Goal: Task Accomplishment & Management: Complete application form

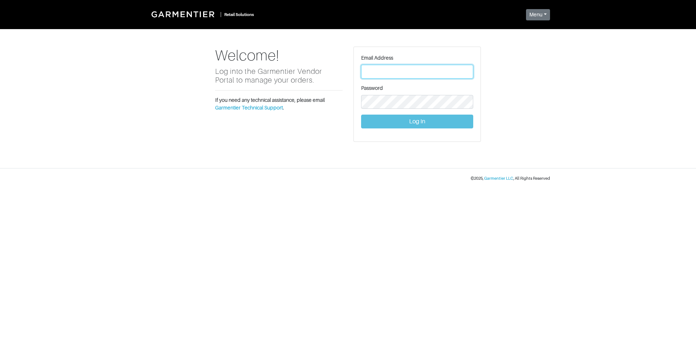
type input "Vince@garmentier.co"
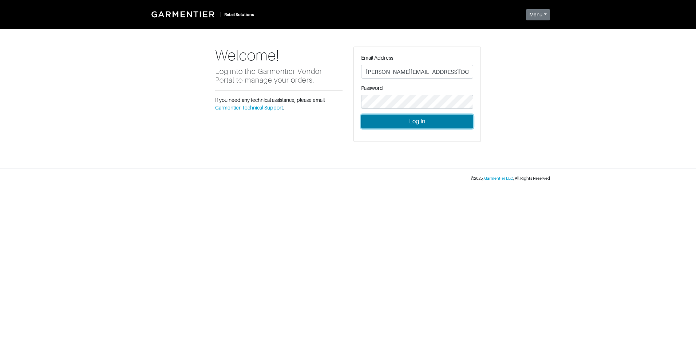
click at [421, 123] on button "Log In" at bounding box center [417, 122] width 112 height 14
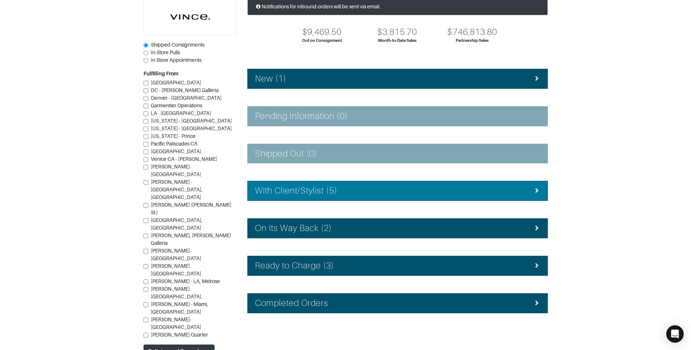
scroll to position [65, 0]
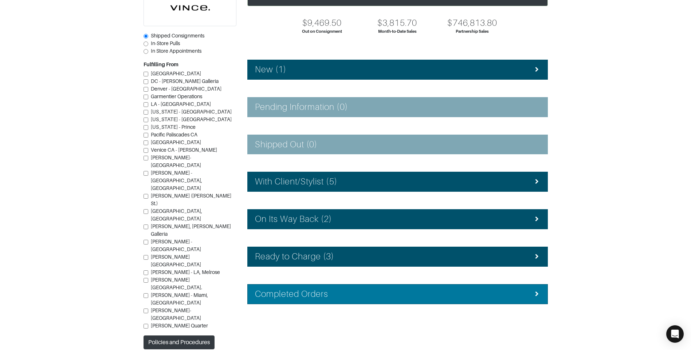
click at [353, 298] on div "Completed Orders" at bounding box center [397, 294] width 285 height 11
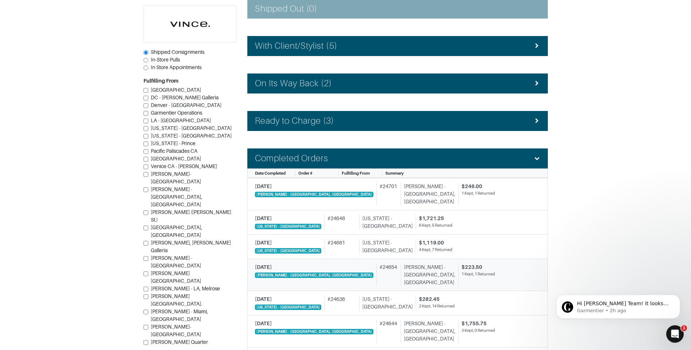
scroll to position [211, 0]
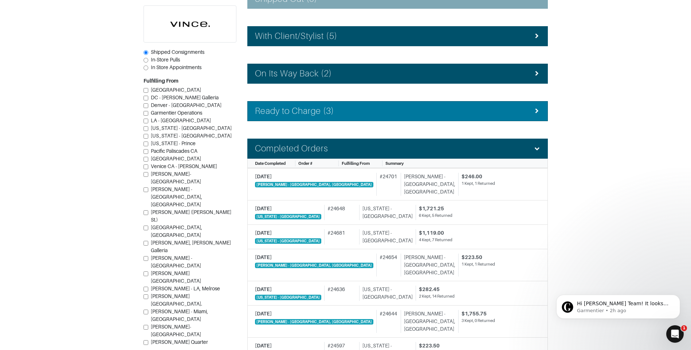
click at [377, 115] on div "Ready to Charge (3)" at bounding box center [397, 111] width 285 height 11
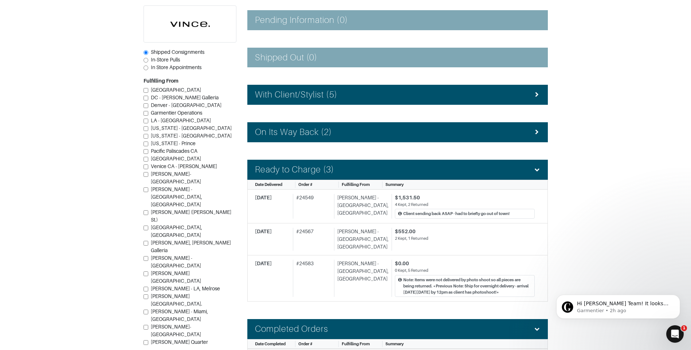
scroll to position [138, 0]
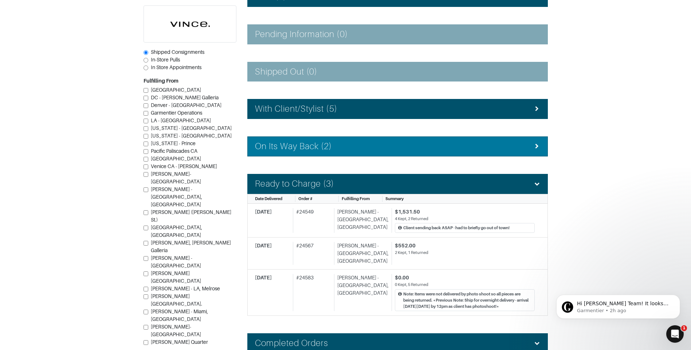
click at [367, 143] on div "On Its Way Back (2)" at bounding box center [397, 146] width 285 height 11
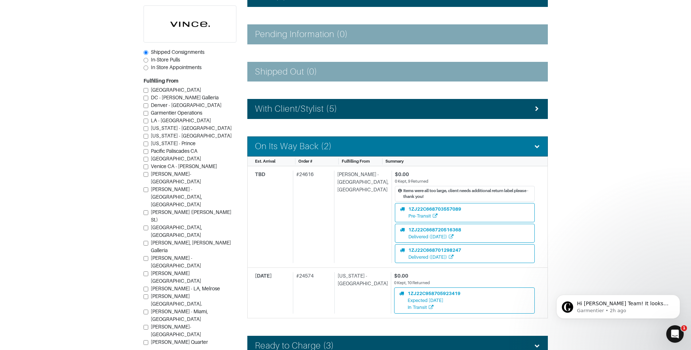
scroll to position [102, 0]
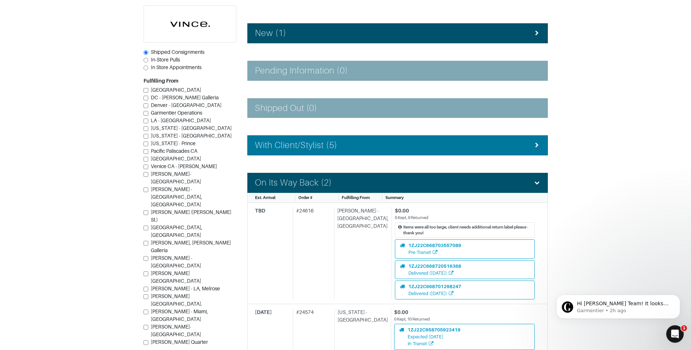
click at [366, 145] on div "With Client/Stylist (5)" at bounding box center [397, 145] width 285 height 11
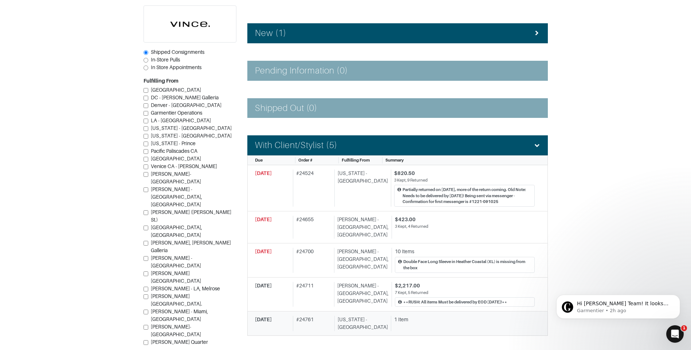
click at [276, 316] on div "[DATE]" at bounding box center [272, 323] width 35 height 15
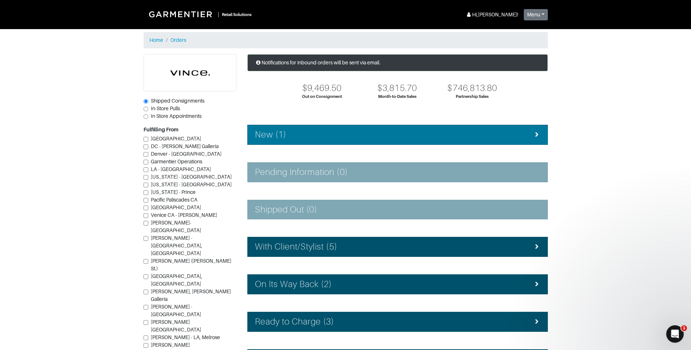
click at [407, 135] on div "New (1)" at bounding box center [397, 135] width 285 height 11
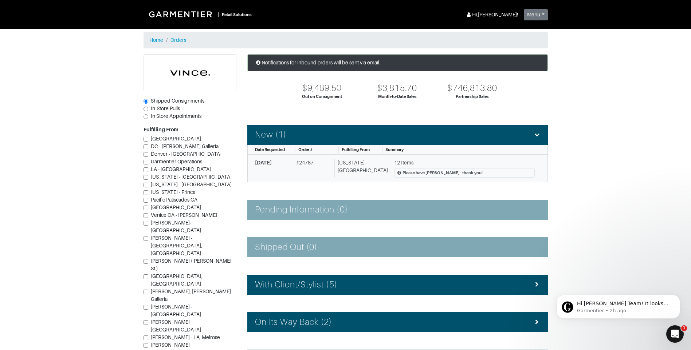
click at [316, 176] on div "# 24787" at bounding box center [312, 168] width 39 height 19
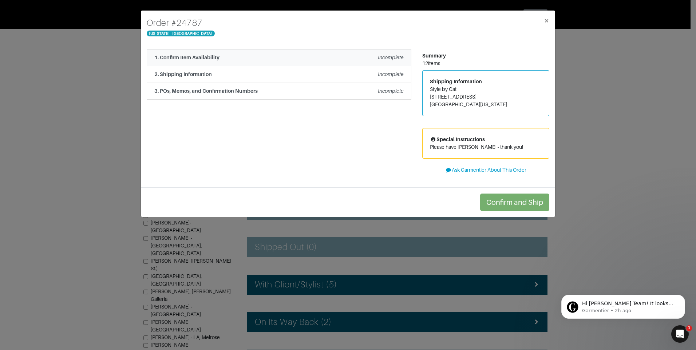
click at [251, 58] on div "1. Confirm Item Availability Incomplete" at bounding box center [278, 58] width 249 height 8
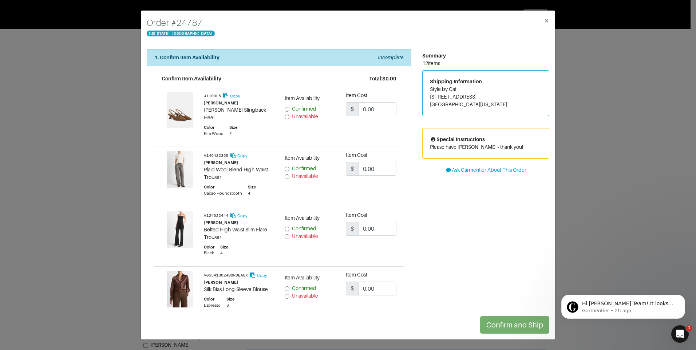
click at [285, 118] on input "Unavailable" at bounding box center [287, 117] width 5 height 5
radio input "true"
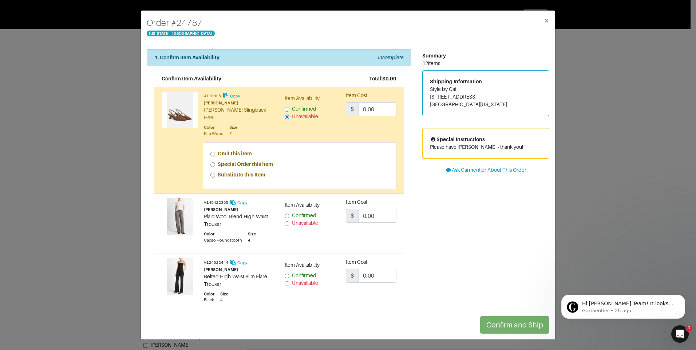
click at [213, 162] on input "Special Order this Item" at bounding box center [213, 164] width 5 height 5
radio input "true"
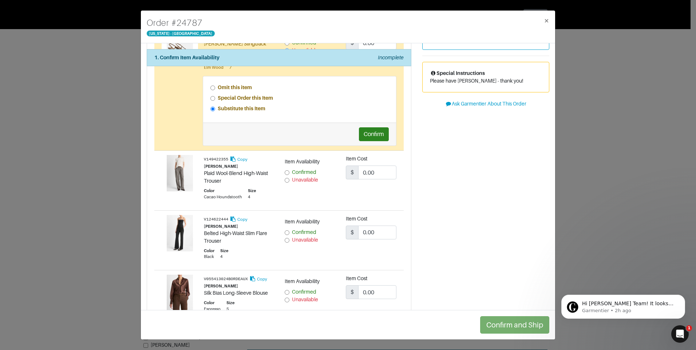
scroll to position [73, 0]
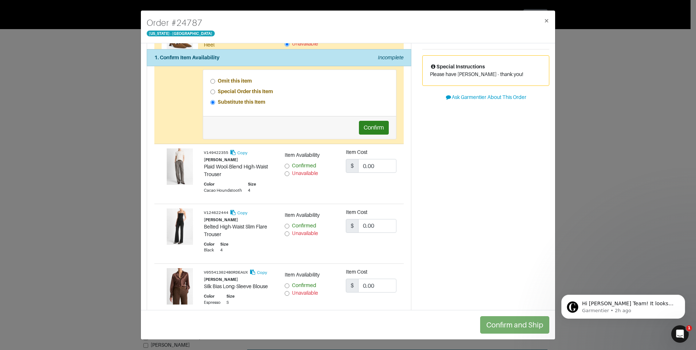
click at [285, 164] on input "Confirmed" at bounding box center [287, 166] width 5 height 5
radio input "true"
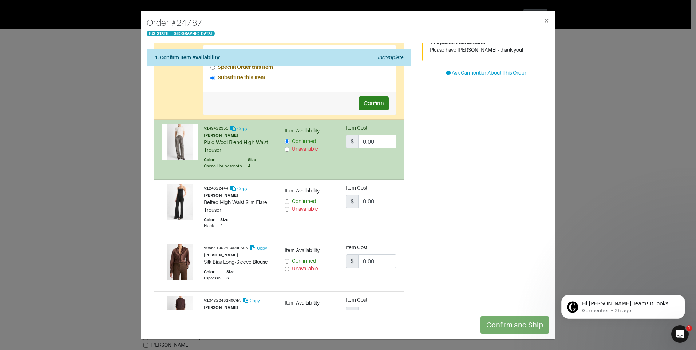
scroll to position [146, 0]
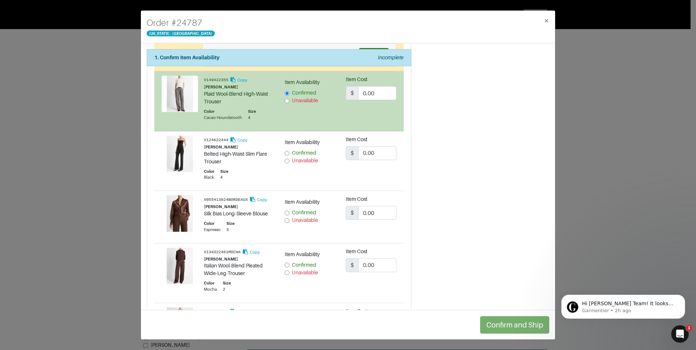
click at [285, 159] on input "Unavailable" at bounding box center [287, 161] width 5 height 5
radio input "true"
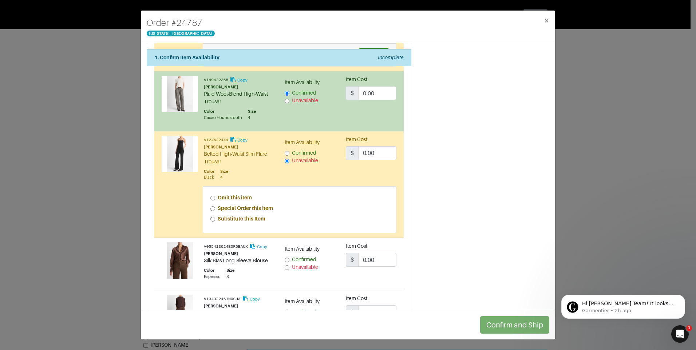
click at [212, 207] on input "Special Order this Item" at bounding box center [213, 209] width 5 height 5
radio input "true"
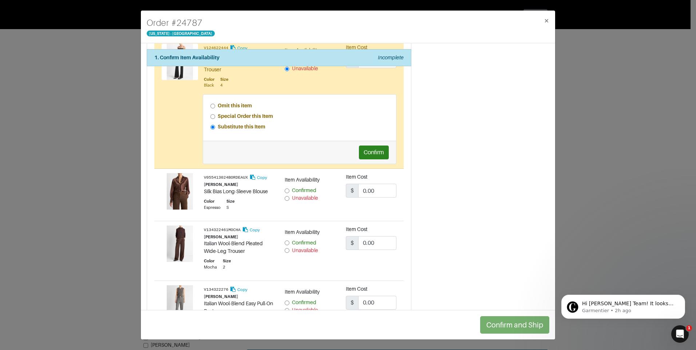
scroll to position [255, 0]
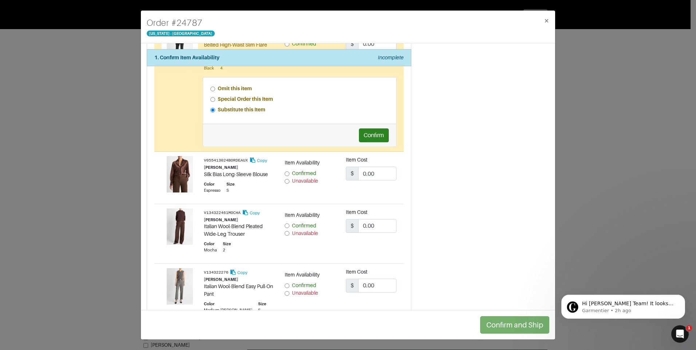
click at [285, 172] on input "Confirmed" at bounding box center [287, 174] width 5 height 5
radio input "true"
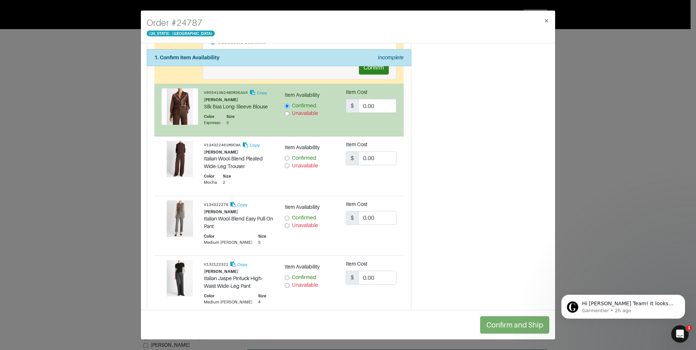
scroll to position [328, 0]
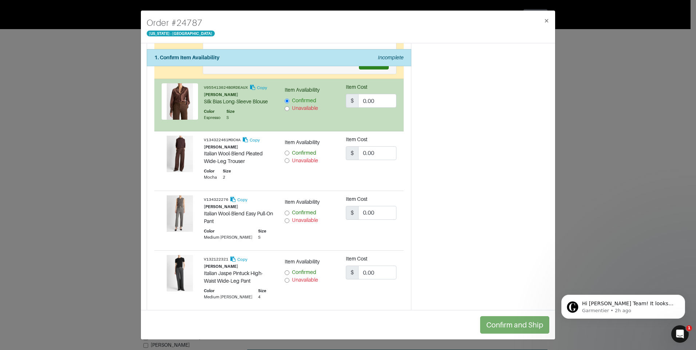
click at [287, 158] on input "Unavailable" at bounding box center [287, 160] width 5 height 5
radio input "true"
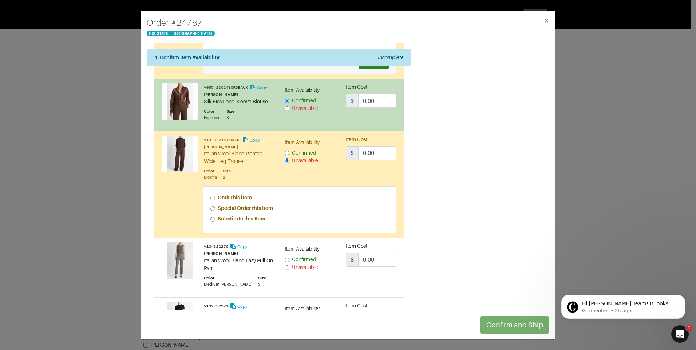
click at [211, 207] on input "Special Order this Item" at bounding box center [213, 209] width 5 height 5
radio input "true"
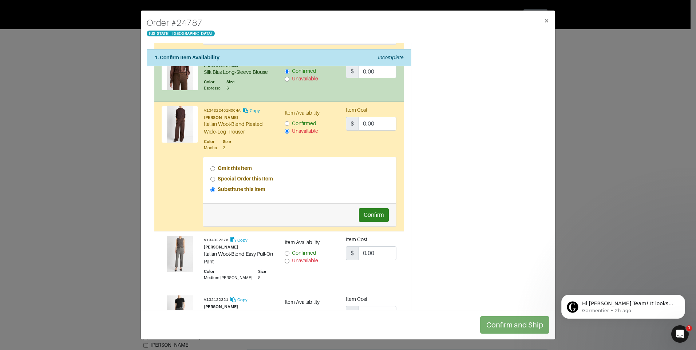
scroll to position [401, 0]
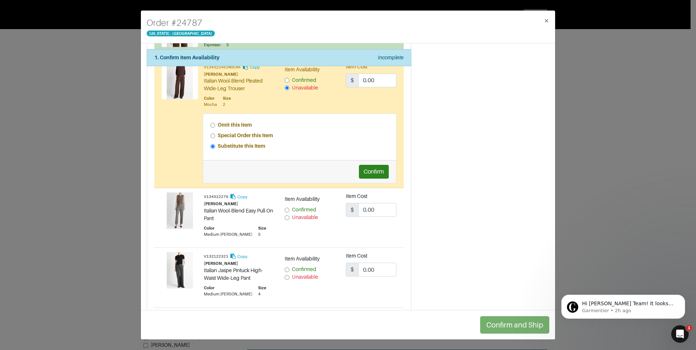
click at [285, 208] on input "Confirmed" at bounding box center [287, 210] width 5 height 5
radio input "true"
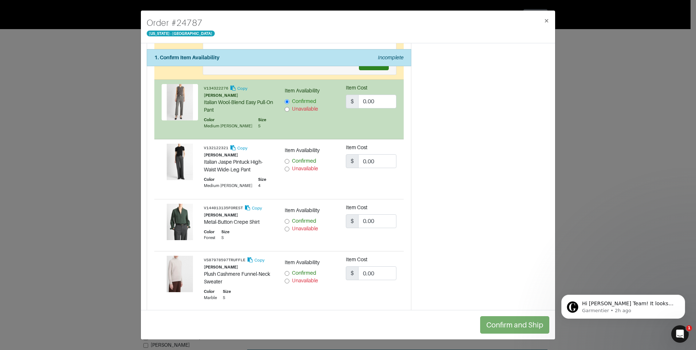
scroll to position [510, 0]
click at [285, 166] on input "Unavailable" at bounding box center [287, 168] width 5 height 5
radio input "true"
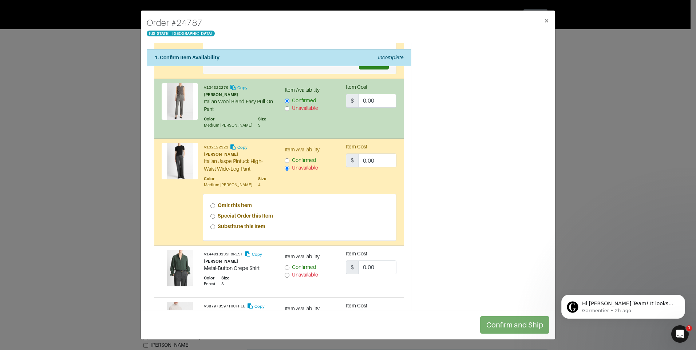
click at [213, 214] on input "Special Order this Item" at bounding box center [213, 216] width 5 height 5
radio input "true"
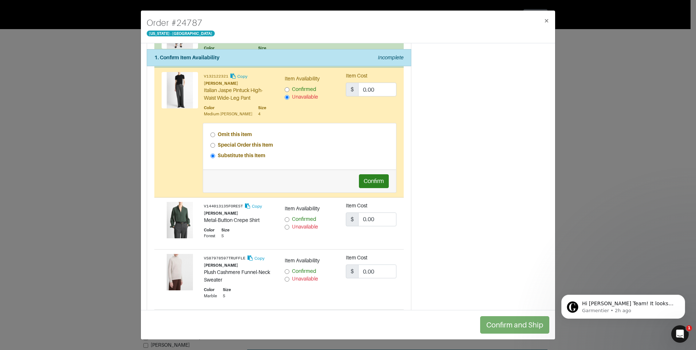
scroll to position [583, 0]
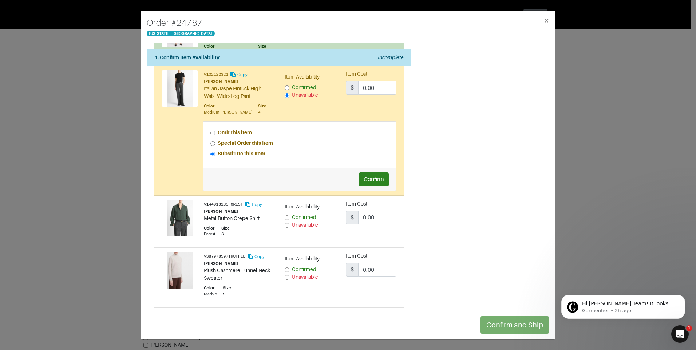
click at [285, 223] on input "Unavailable" at bounding box center [287, 225] width 5 height 5
radio input "true"
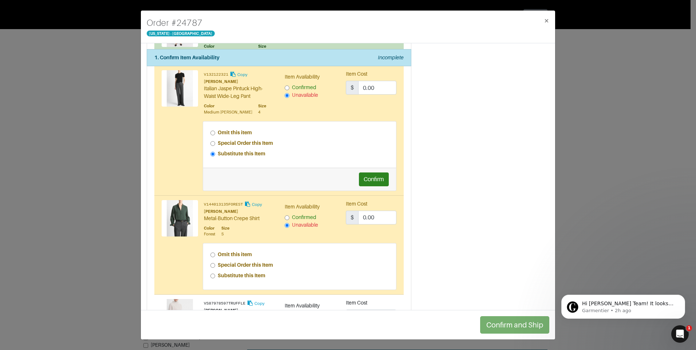
click at [212, 263] on input "Special Order this Item" at bounding box center [213, 265] width 5 height 5
radio input "true"
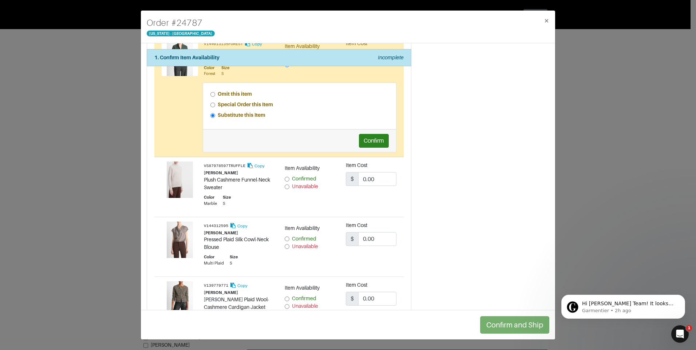
scroll to position [720, 0]
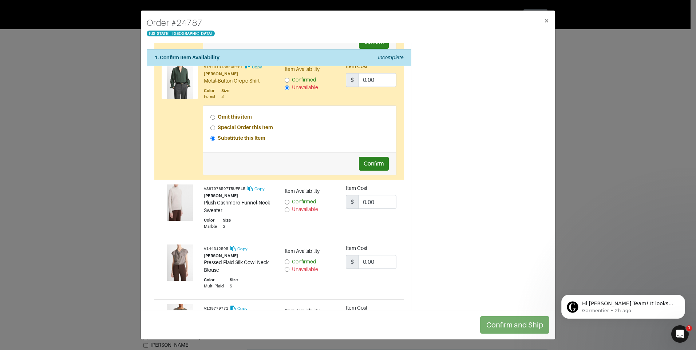
click at [286, 200] on input "Confirmed" at bounding box center [287, 202] width 5 height 5
radio input "true"
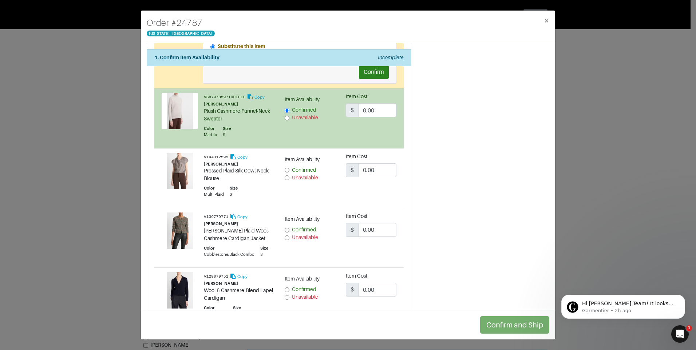
scroll to position [830, 0]
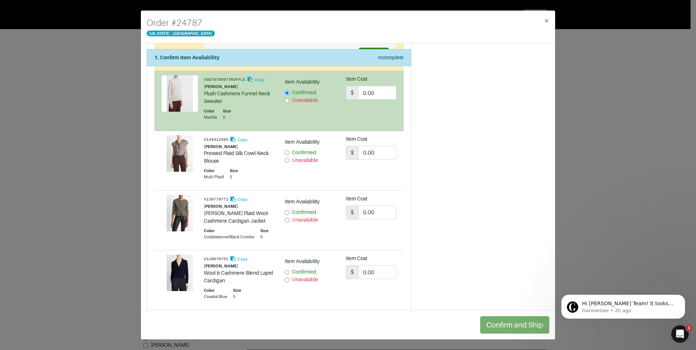
click at [285, 158] on input "Unavailable" at bounding box center [287, 160] width 5 height 5
radio input "true"
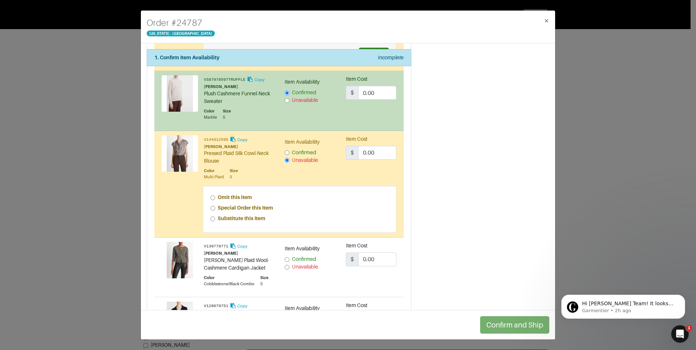
click at [213, 206] on input "Special Order this Item" at bounding box center [213, 208] width 5 height 5
radio input "true"
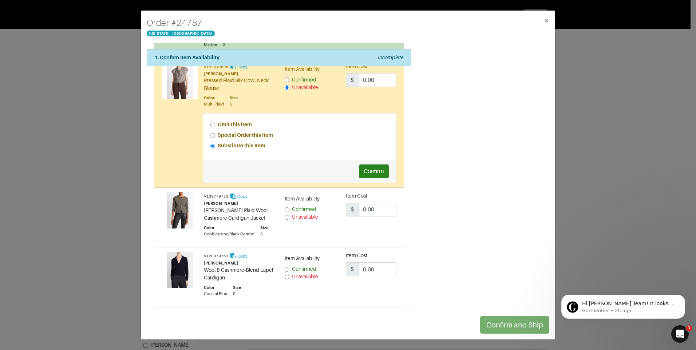
scroll to position [939, 0]
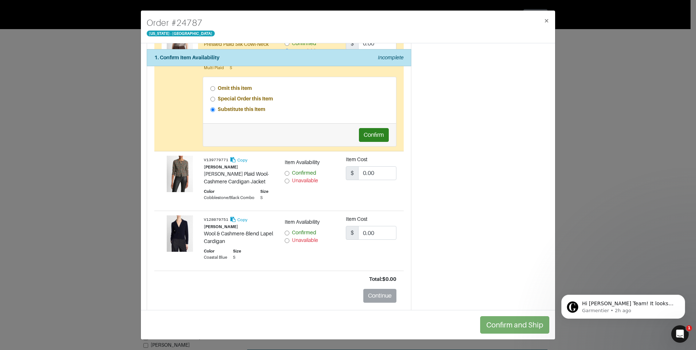
click at [285, 171] on input "Confirmed" at bounding box center [287, 173] width 5 height 5
radio input "true"
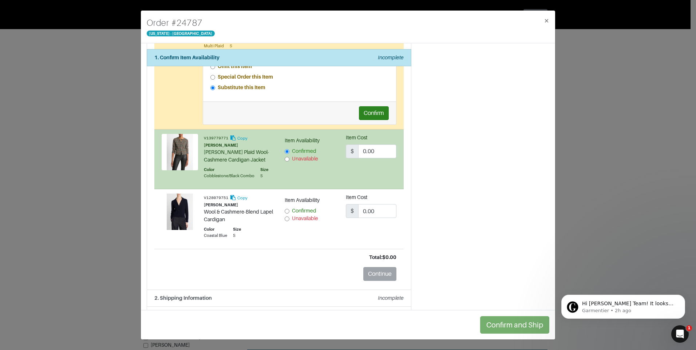
scroll to position [972, 0]
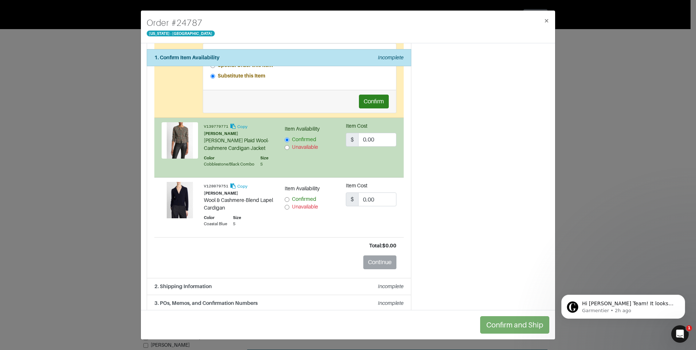
click at [285, 205] on input "Unavailable" at bounding box center [287, 207] width 5 height 5
radio input "true"
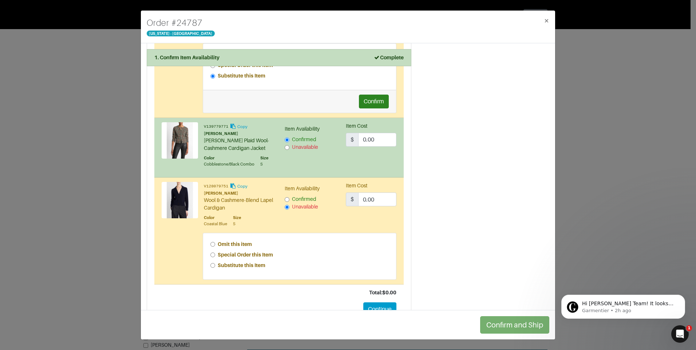
click at [211, 253] on input "Special Order this Item" at bounding box center [213, 255] width 5 height 5
radio input "true"
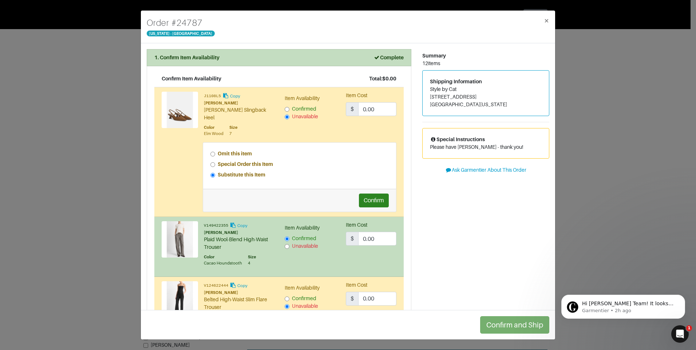
scroll to position [36, 0]
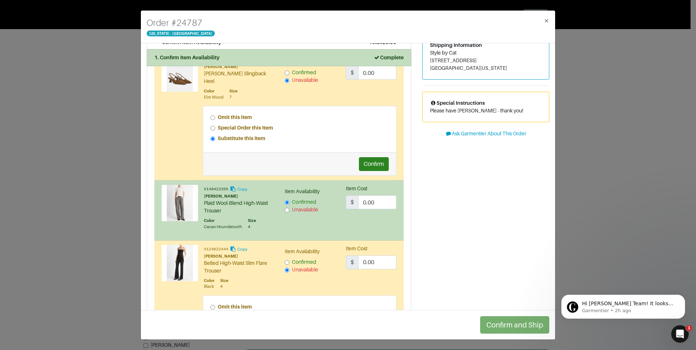
click at [286, 208] on input "Unavailable" at bounding box center [287, 210] width 5 height 5
radio input "false"
radio input "true"
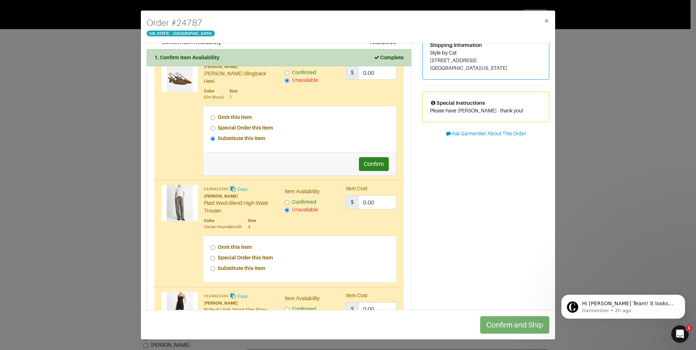
click at [213, 256] on input "Special Order this Item" at bounding box center [213, 258] width 5 height 5
radio input "true"
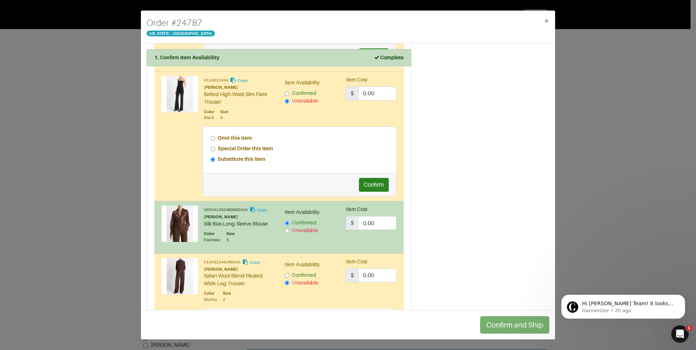
scroll to position [291, 0]
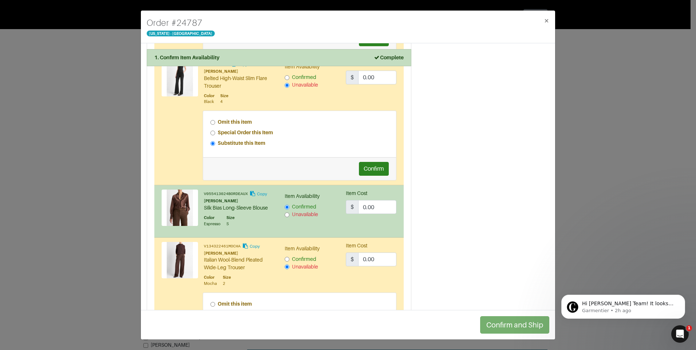
click at [286, 213] on input "Unavailable" at bounding box center [287, 215] width 5 height 5
radio input "false"
radio input "true"
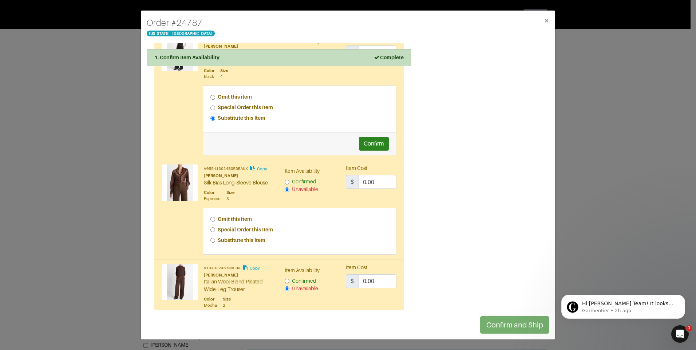
scroll to position [328, 0]
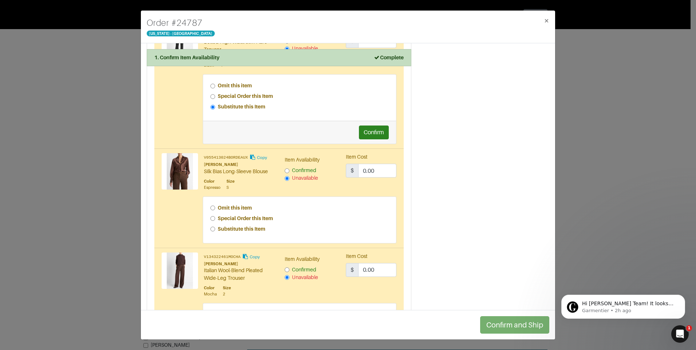
click at [211, 216] on input "Special Order this Item" at bounding box center [213, 218] width 5 height 5
radio input "true"
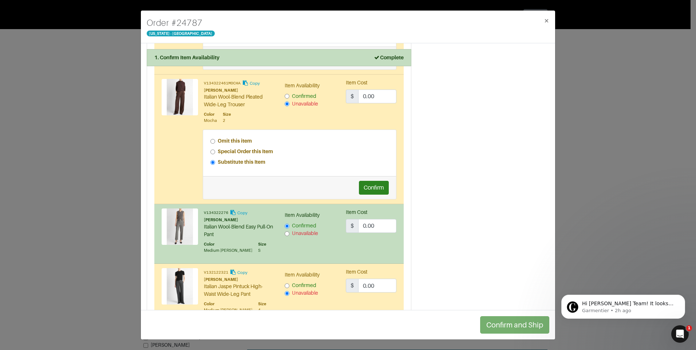
scroll to position [546, 0]
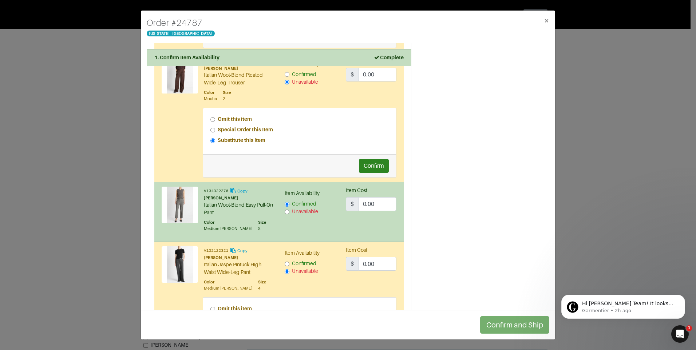
click at [286, 210] on input "Unavailable" at bounding box center [287, 212] width 5 height 5
radio input "false"
radio input "true"
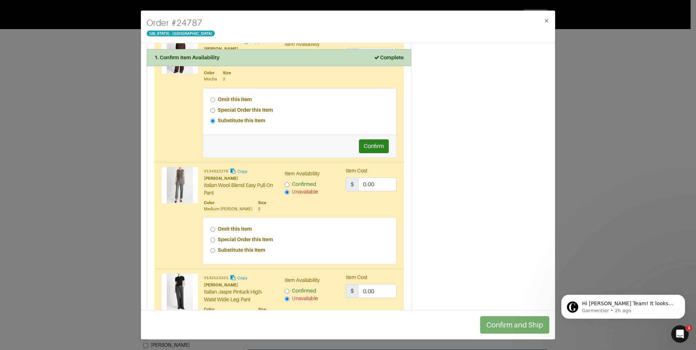
scroll to position [583, 0]
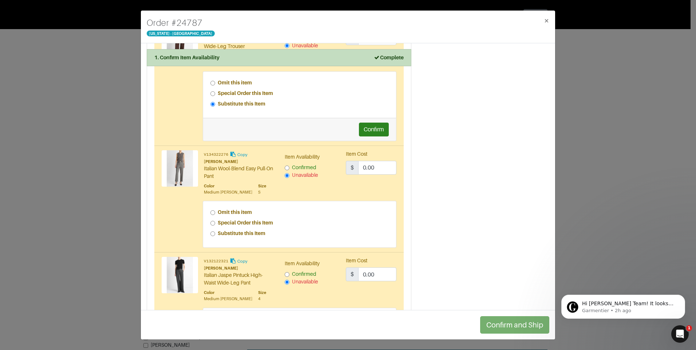
click at [214, 221] on input "Special Order this Item" at bounding box center [213, 223] width 5 height 5
radio input "true"
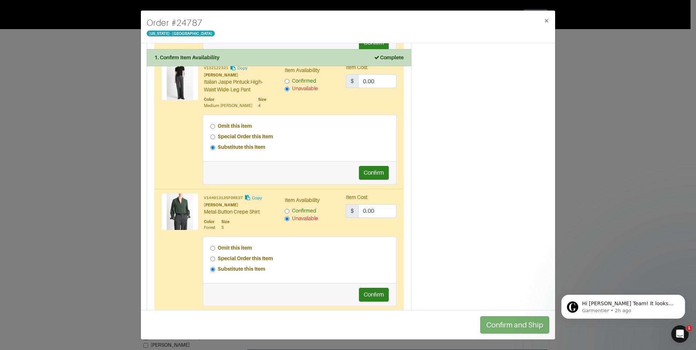
scroll to position [874, 0]
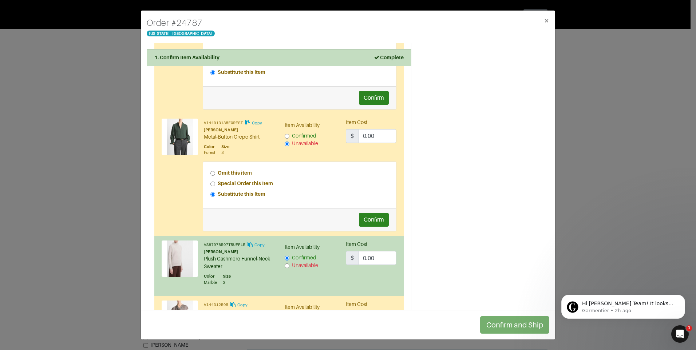
click at [285, 264] on input "Unavailable" at bounding box center [287, 266] width 5 height 5
radio input "false"
radio input "true"
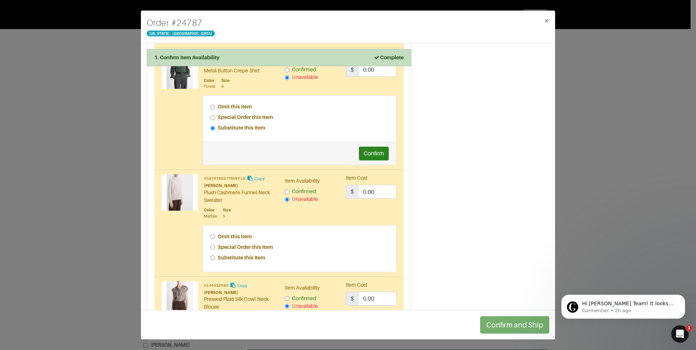
scroll to position [947, 0]
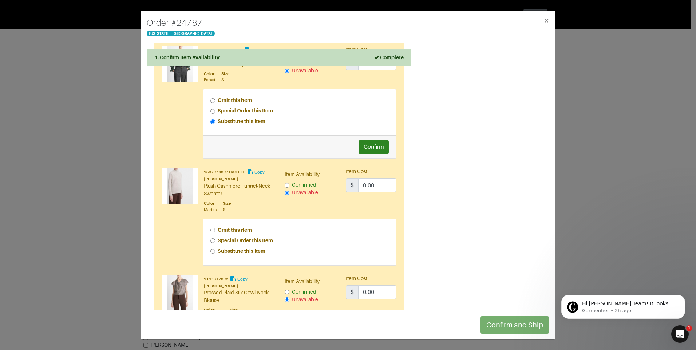
click at [213, 239] on input "Special Order this Item" at bounding box center [213, 241] width 5 height 5
radio input "true"
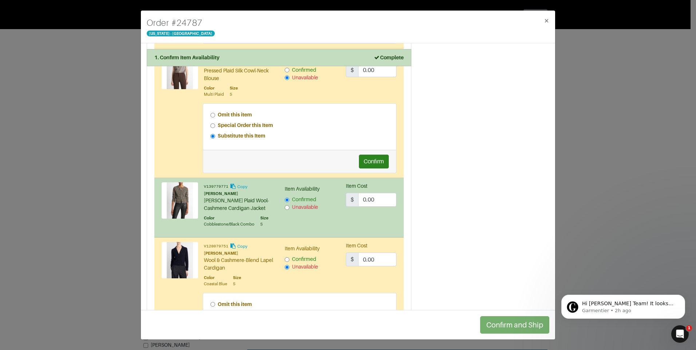
scroll to position [1202, 0]
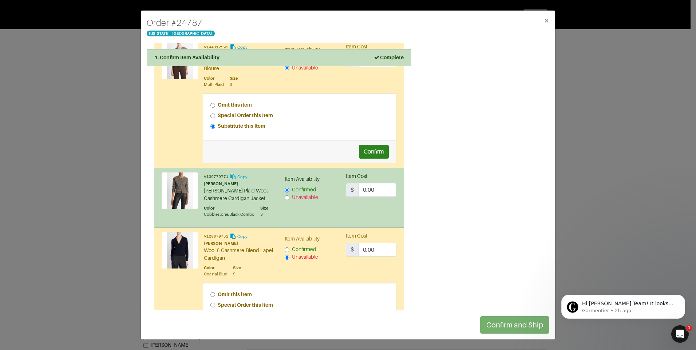
click at [285, 196] on input "Unavailable" at bounding box center [287, 198] width 5 height 5
radio input "false"
radio input "true"
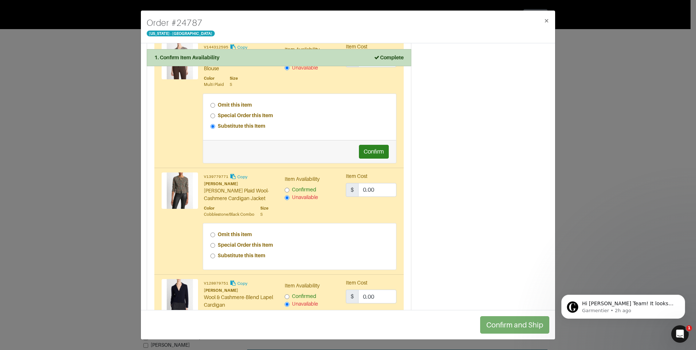
click at [212, 243] on input "Special Order this Item" at bounding box center [213, 245] width 5 height 5
radio input "true"
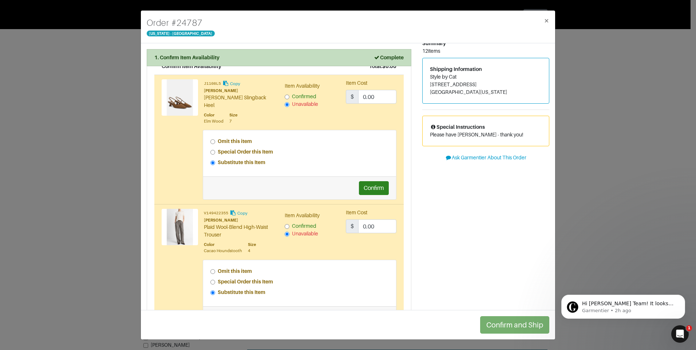
scroll to position [0, 0]
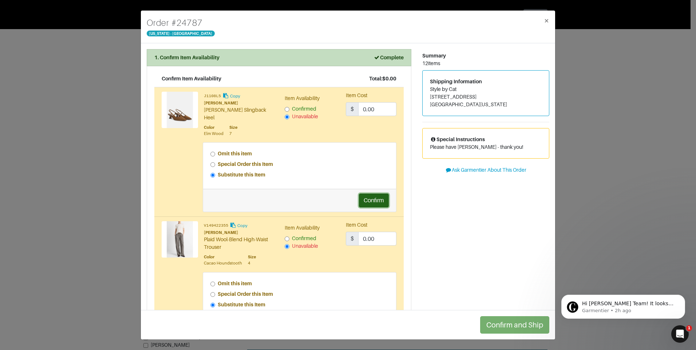
click at [364, 194] on button "Confirm" at bounding box center [374, 201] width 30 height 14
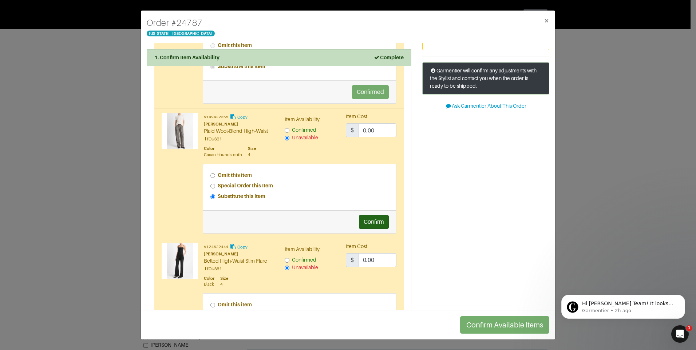
scroll to position [109, 0]
click at [366, 215] on button "Confirm" at bounding box center [374, 222] width 30 height 14
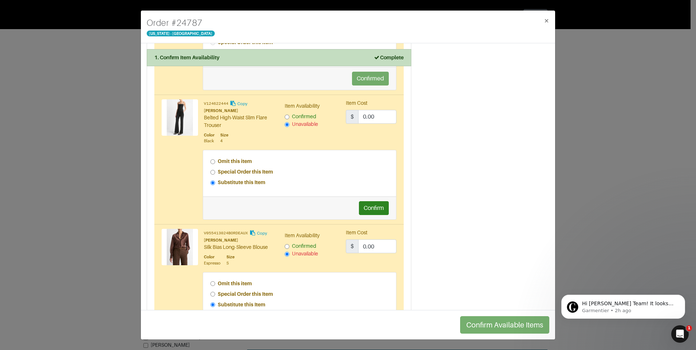
scroll to position [255, 0]
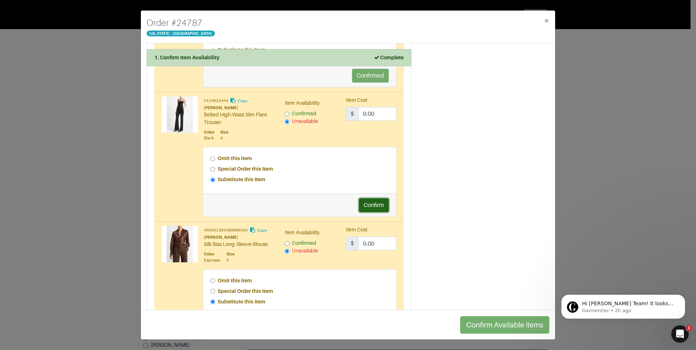
click at [369, 198] on button "Confirm" at bounding box center [374, 205] width 30 height 14
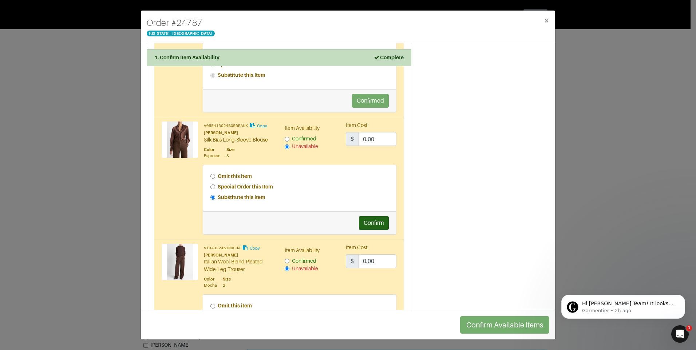
scroll to position [364, 0]
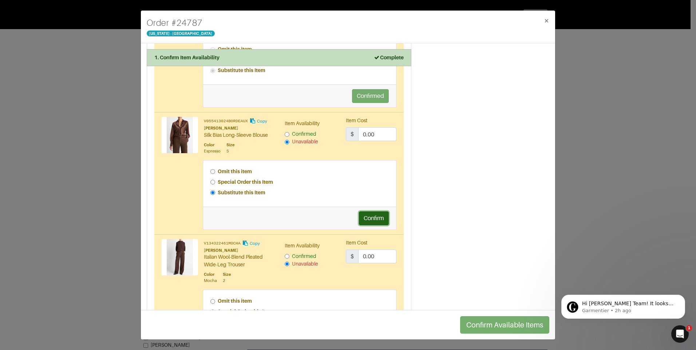
click at [369, 212] on button "Confirm" at bounding box center [374, 219] width 30 height 14
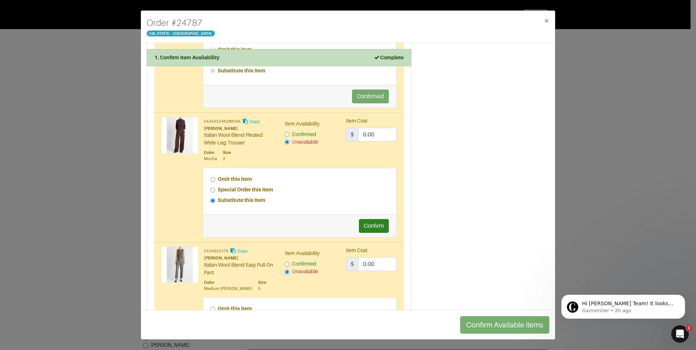
scroll to position [510, 0]
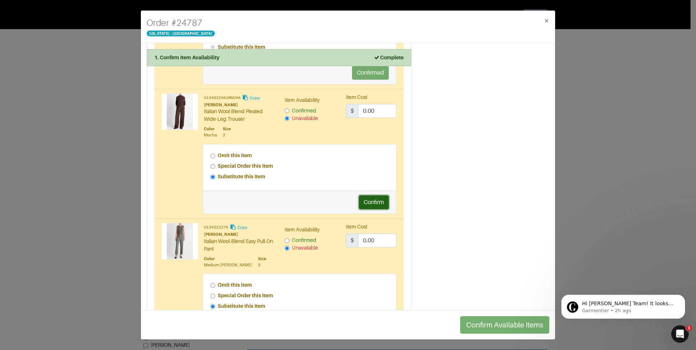
click at [369, 198] on button "Confirm" at bounding box center [374, 203] width 30 height 14
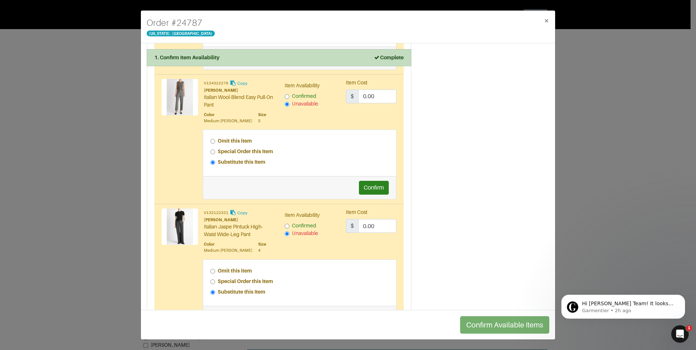
scroll to position [656, 0]
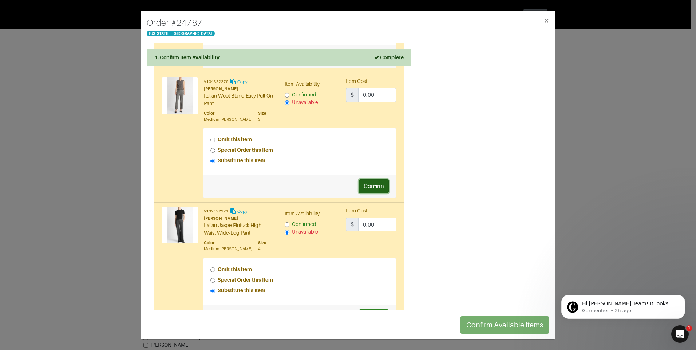
click at [370, 183] on button "Confirm" at bounding box center [374, 187] width 30 height 14
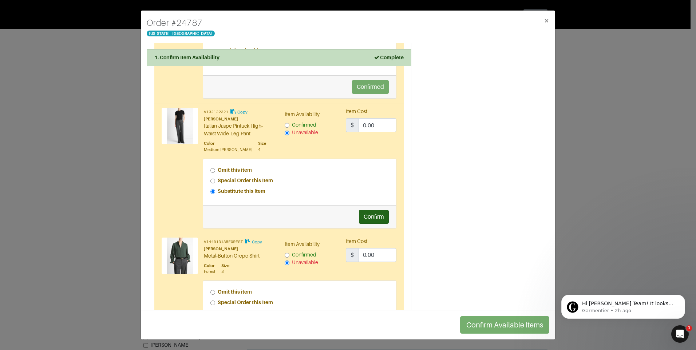
scroll to position [765, 0]
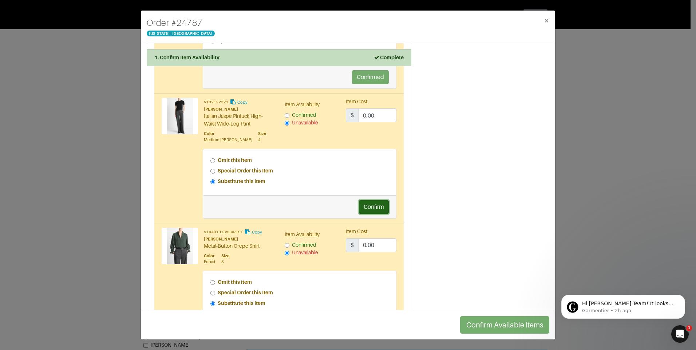
click at [370, 200] on button "Confirm" at bounding box center [374, 207] width 30 height 14
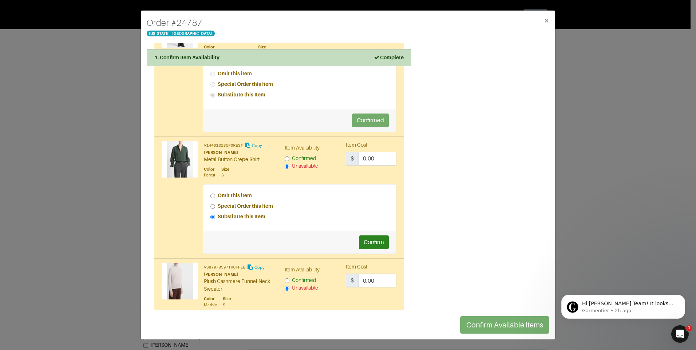
scroll to position [874, 0]
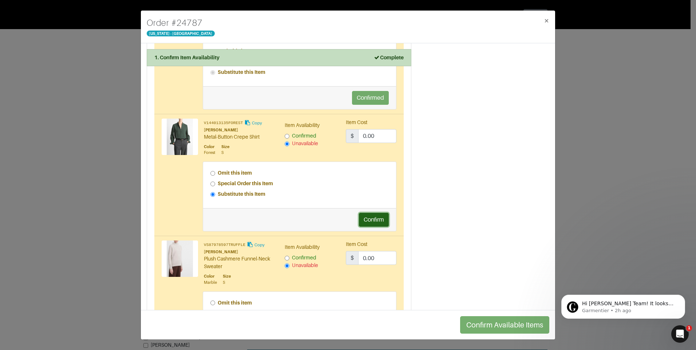
click at [371, 213] on button "Confirm" at bounding box center [374, 220] width 30 height 14
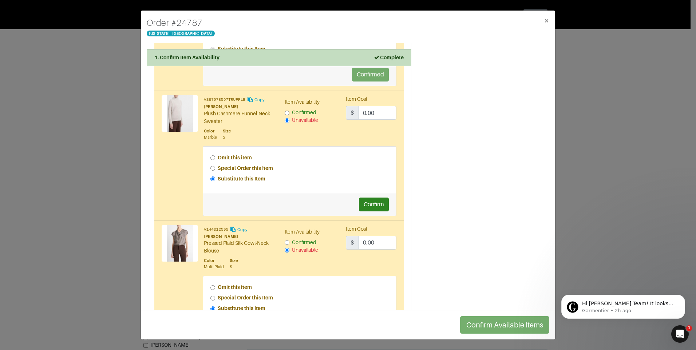
scroll to position [1020, 0]
click at [372, 198] on button "Confirm" at bounding box center [374, 204] width 30 height 14
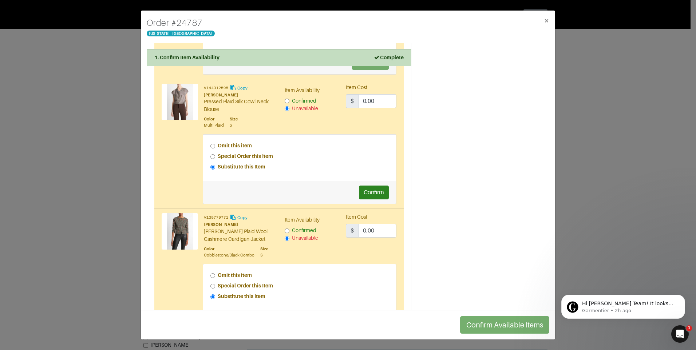
scroll to position [1165, 0]
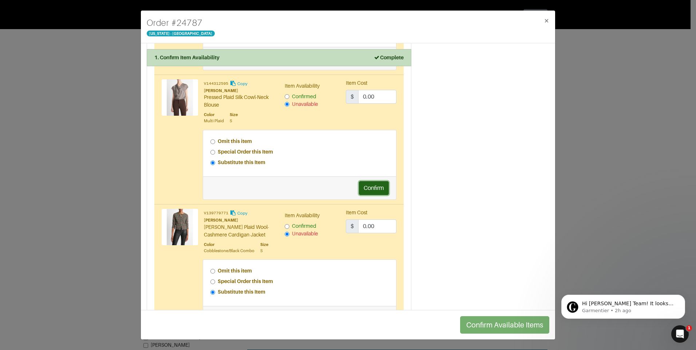
click at [369, 184] on button "Confirm" at bounding box center [374, 188] width 30 height 14
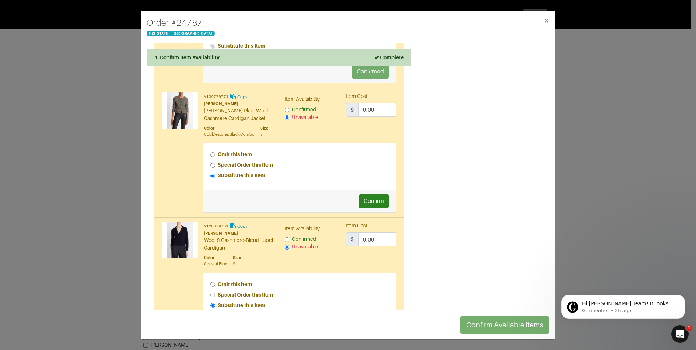
scroll to position [1311, 0]
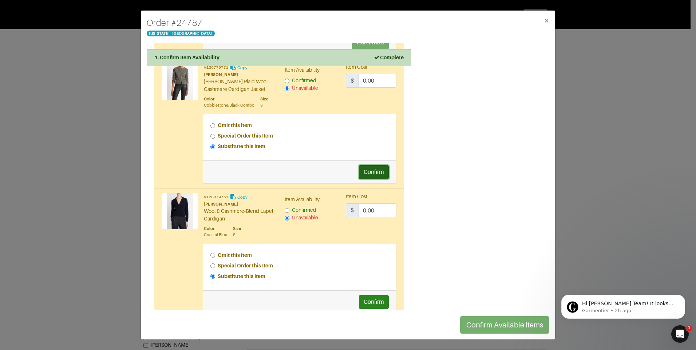
click at [367, 166] on button "Confirm" at bounding box center [374, 172] width 30 height 14
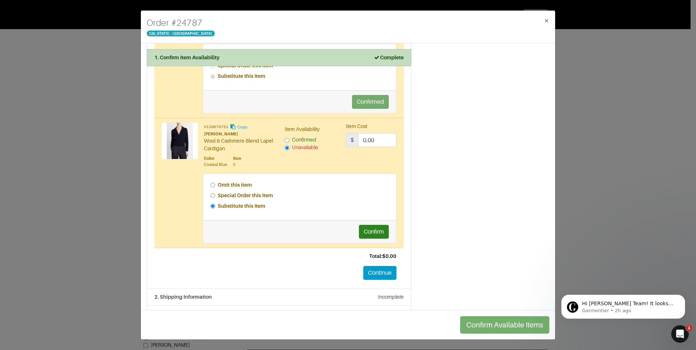
scroll to position [1392, 0]
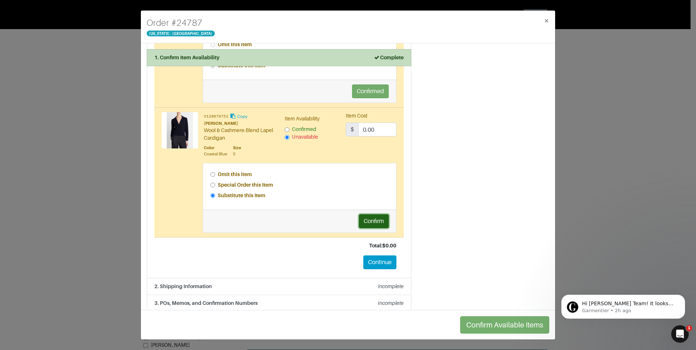
click at [374, 215] on button "Confirm" at bounding box center [374, 222] width 30 height 14
click at [374, 256] on button "Continue" at bounding box center [379, 263] width 33 height 14
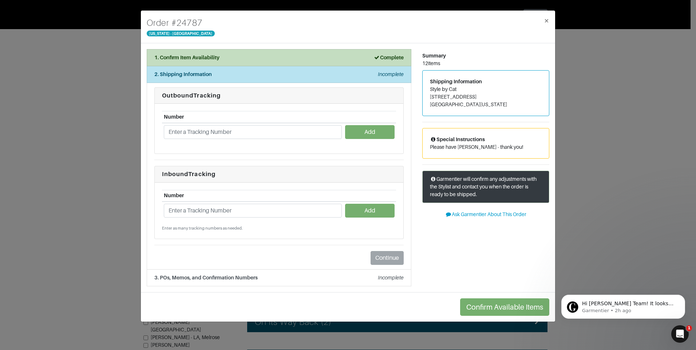
scroll to position [0, 0]
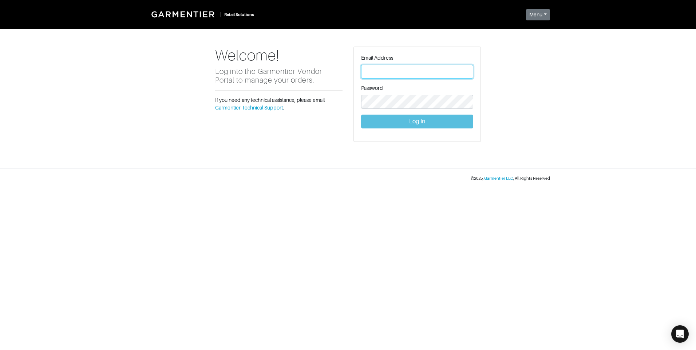
type input "Vince@garmentier.co"
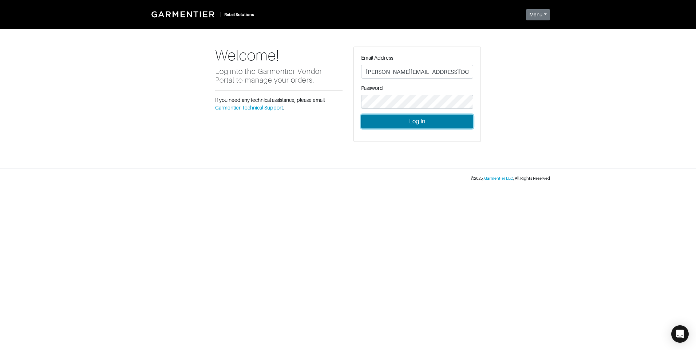
click at [416, 122] on button "Log In" at bounding box center [417, 122] width 112 height 14
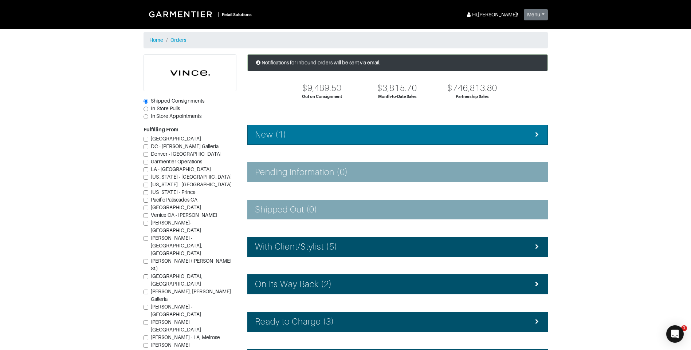
click at [401, 139] on div "New (1)" at bounding box center [397, 135] width 285 height 11
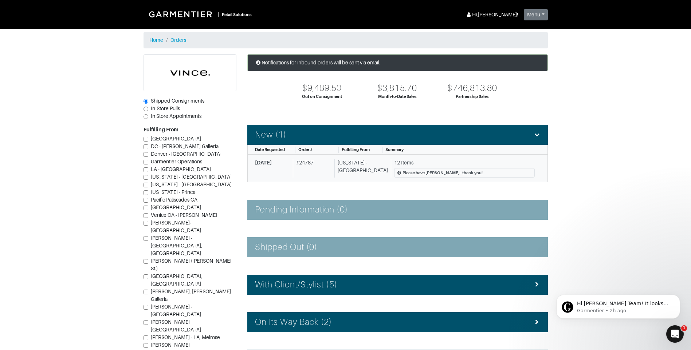
click at [319, 177] on div "# 24787" at bounding box center [312, 168] width 39 height 19
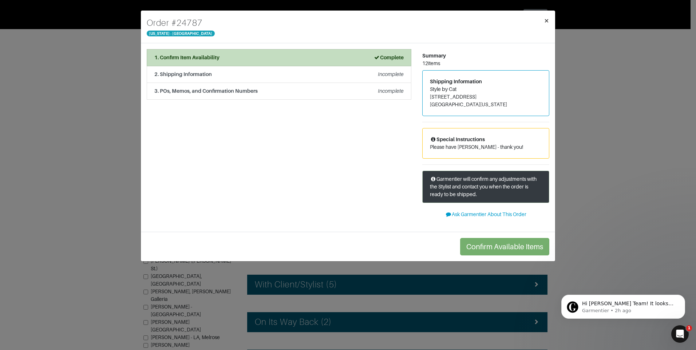
click at [547, 21] on span "×" at bounding box center [546, 21] width 5 height 10
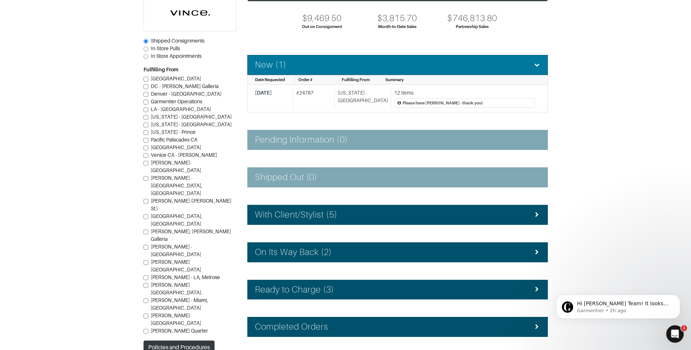
scroll to position [73, 0]
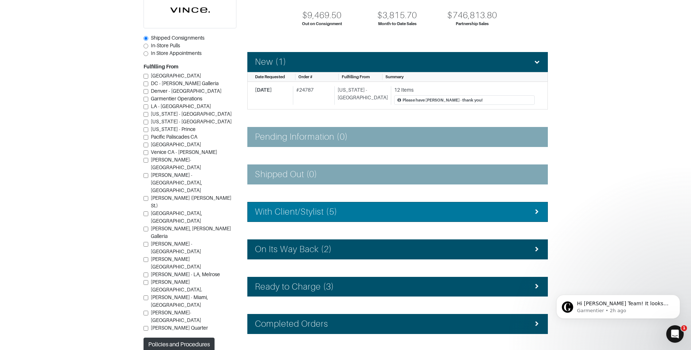
click at [366, 216] on div "With Client/Stylist (5)" at bounding box center [397, 212] width 285 height 11
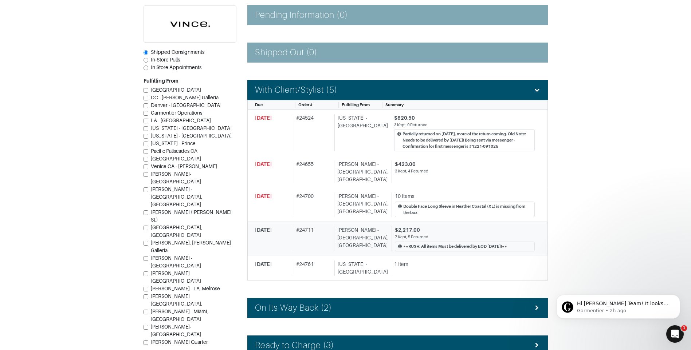
scroll to position [219, 0]
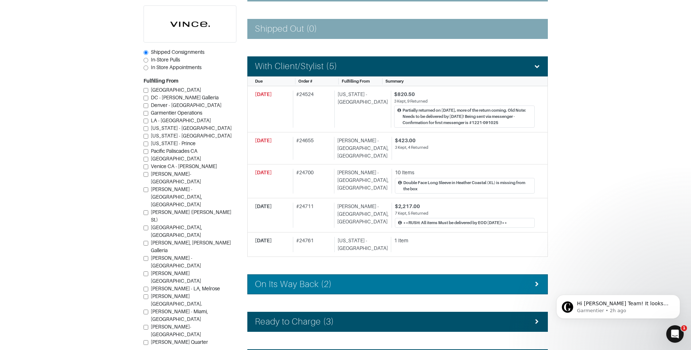
click at [338, 279] on div "On Its Way Back (2)" at bounding box center [397, 284] width 285 height 11
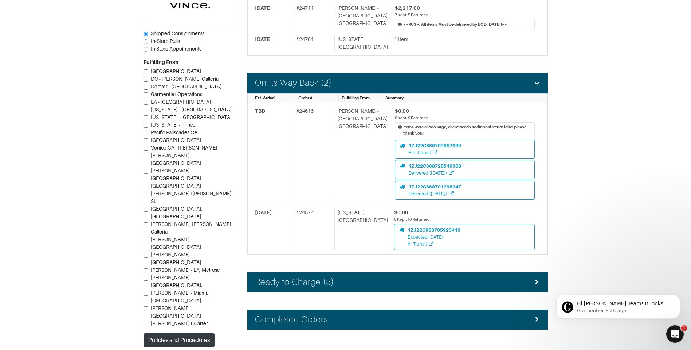
scroll to position [437, 0]
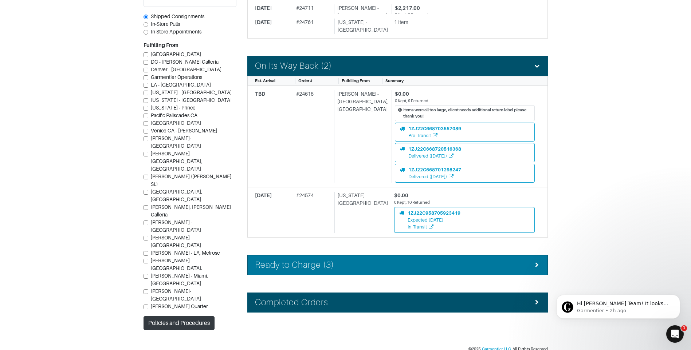
click at [370, 262] on div "Ready to Charge (3)" at bounding box center [397, 265] width 285 height 11
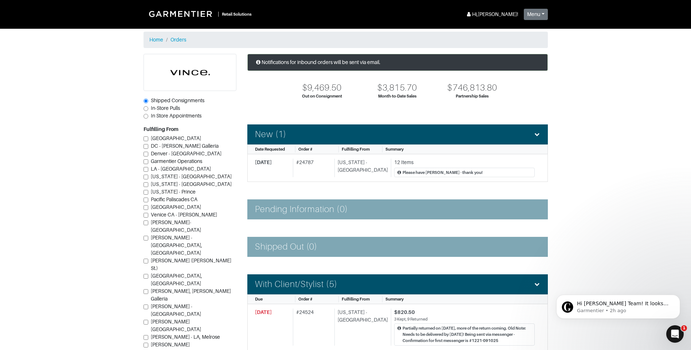
scroll to position [0, 0]
